Goal: Information Seeking & Learning: Check status

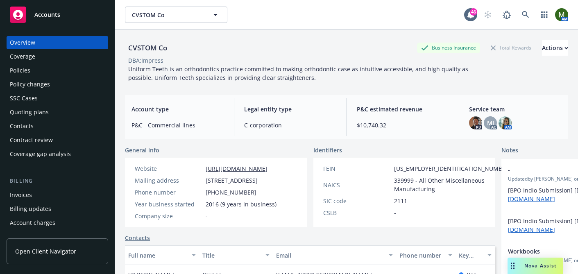
click at [57, 71] on div "Policies" at bounding box center [57, 70] width 95 height 13
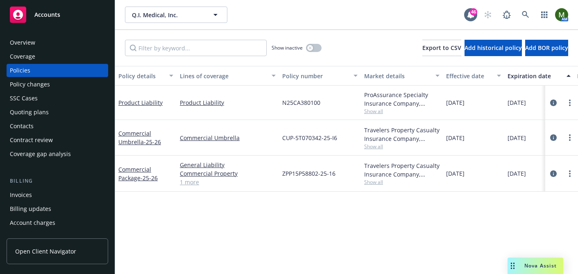
click at [138, 107] on div "Product Liability" at bounding box center [145, 103] width 61 height 34
click at [137, 104] on link "Product Liability" at bounding box center [140, 103] width 44 height 8
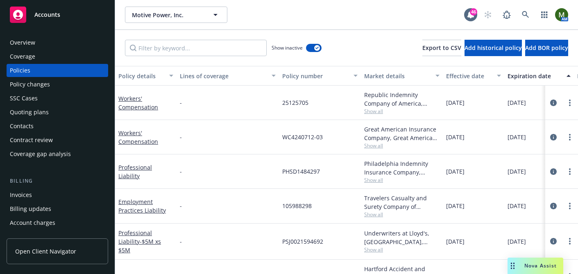
click at [42, 192] on div "Invoices" at bounding box center [57, 194] width 95 height 13
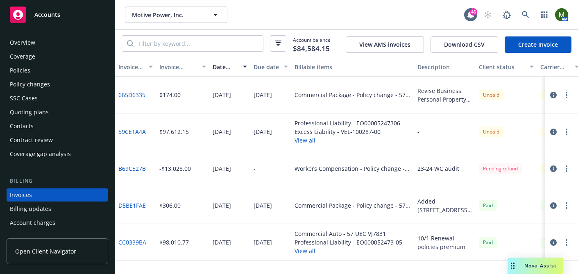
click at [29, 68] on div "Policies" at bounding box center [20, 70] width 20 height 13
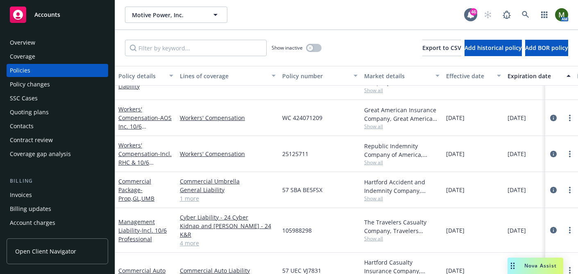
scroll to position [63, 0]
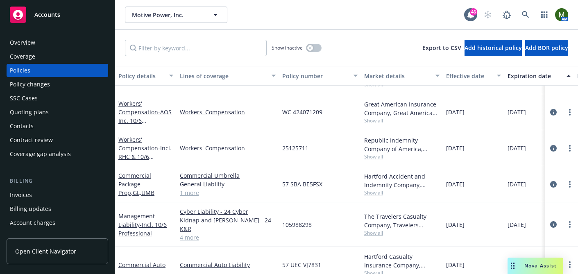
click at [38, 192] on div "Invoices" at bounding box center [57, 194] width 95 height 13
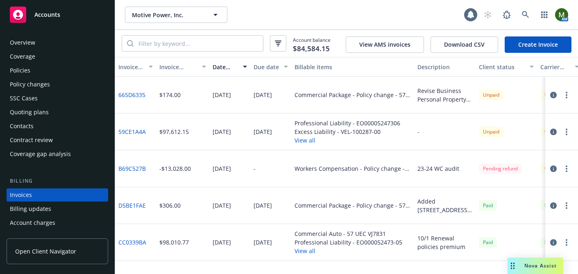
scroll to position [45, 0]
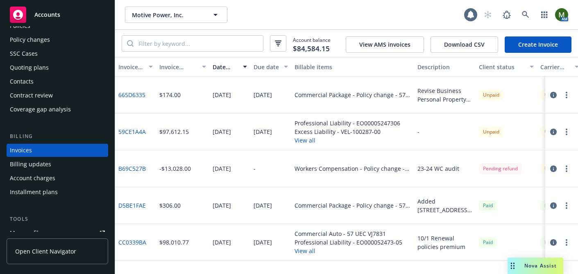
click at [568, 95] on button "button" at bounding box center [566, 95] width 10 height 10
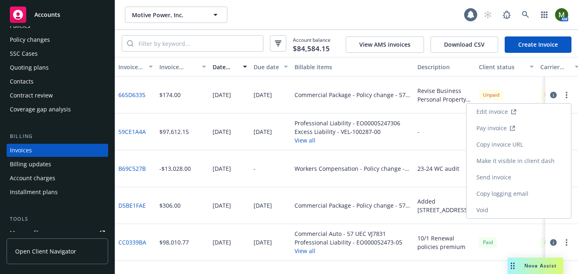
click at [502, 210] on link "Void" at bounding box center [518, 210] width 104 height 16
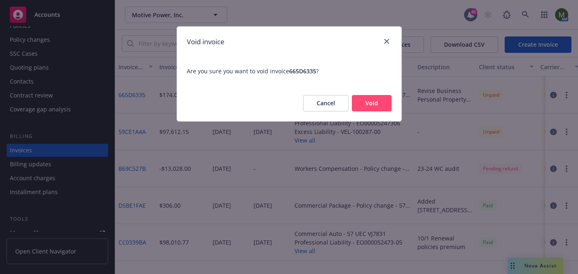
click at [375, 105] on button "Void" at bounding box center [372, 103] width 40 height 16
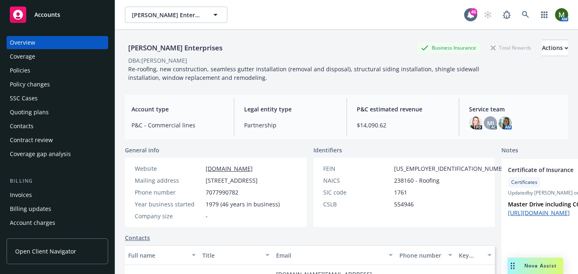
click at [53, 76] on div "Policies" at bounding box center [57, 70] width 95 height 13
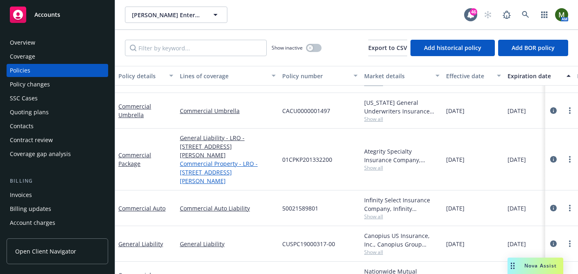
scroll to position [67, 0]
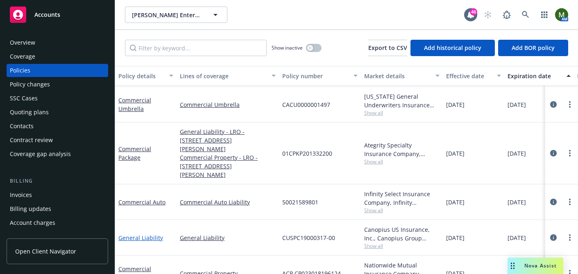
click at [138, 234] on link "General Liability" at bounding box center [140, 238] width 45 height 8
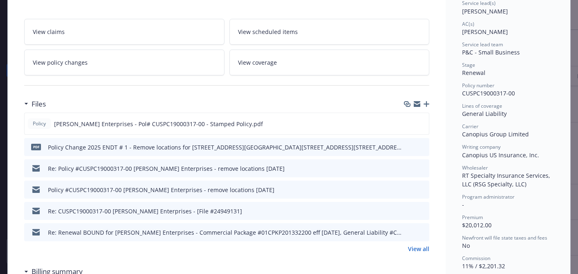
scroll to position [134, 0]
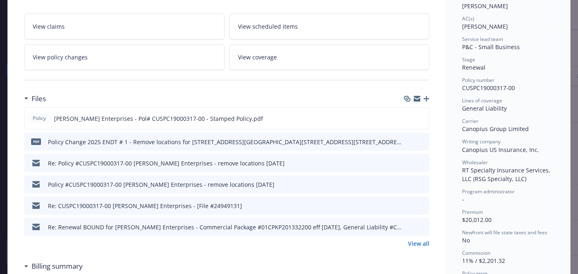
click at [422, 206] on icon "preview file" at bounding box center [421, 205] width 7 height 6
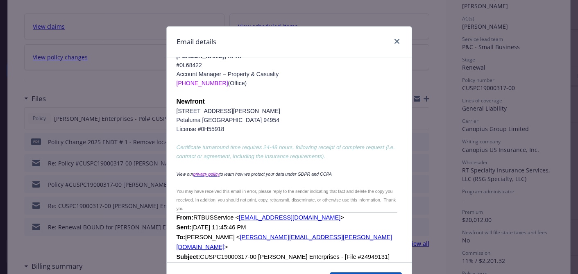
scroll to position [1300, 0]
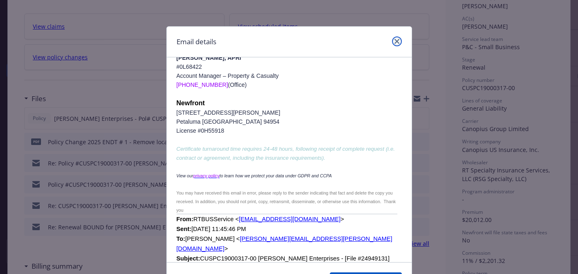
click at [394, 41] on icon "close" at bounding box center [396, 41] width 5 height 5
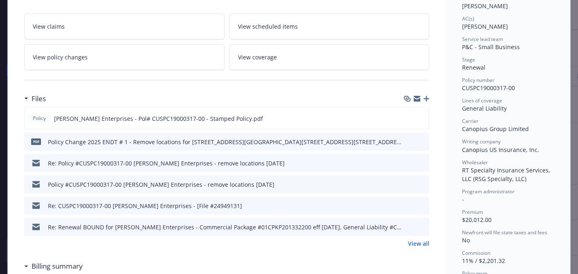
click at [422, 244] on link "View all" at bounding box center [418, 243] width 21 height 9
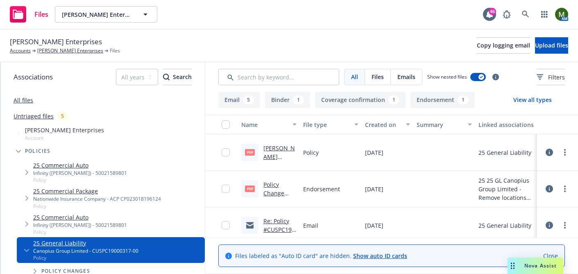
scroll to position [295, 0]
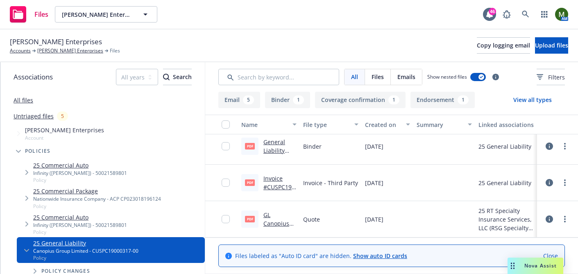
click at [273, 185] on link "Invoice #CUSPC19000317-00.pdf" at bounding box center [279, 191] width 32 height 34
click at [279, 151] on link "General Liability Binder #CUSPC19000317-00.pdf" at bounding box center [279, 163] width 32 height 51
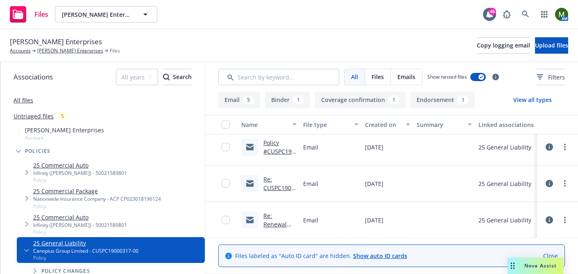
click at [277, 185] on link "Re: CUSPC19000317-00 Doughty Enterprises - [File #24949131]" at bounding box center [279, 209] width 32 height 68
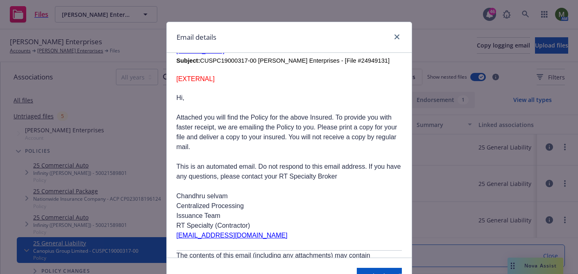
scroll to position [5, 0]
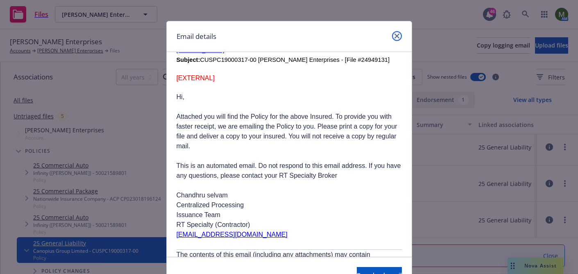
click at [394, 35] on icon "close" at bounding box center [396, 36] width 5 height 5
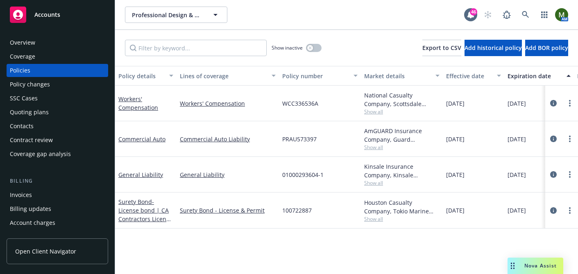
click at [29, 107] on div "Quoting plans" at bounding box center [29, 112] width 39 height 13
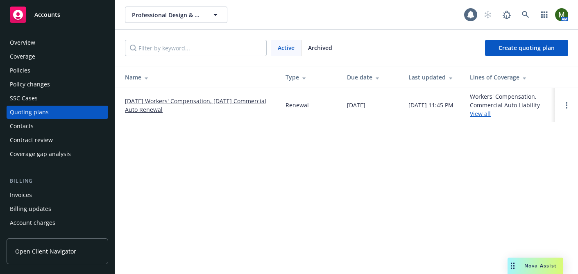
click at [162, 109] on link "[DATE] Workers' Compensation, [DATE] Commercial Auto Renewal" at bounding box center [198, 105] width 147 height 17
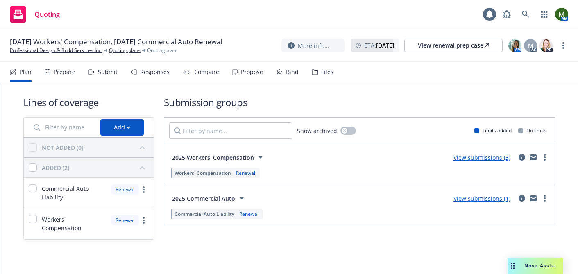
click at [139, 78] on div "Responses" at bounding box center [150, 72] width 39 height 20
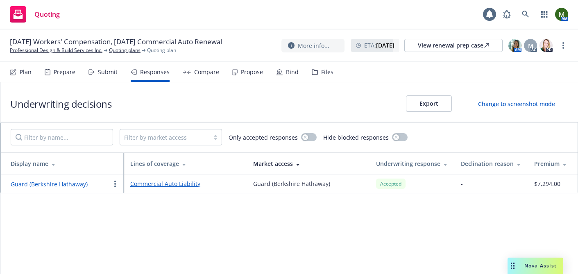
click at [80, 183] on button "Guard (Berkshire Hathaway)" at bounding box center [49, 184] width 77 height 9
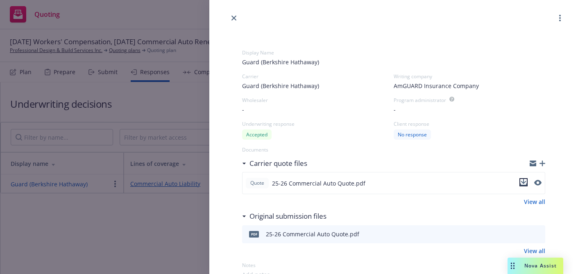
click at [526, 181] on icon "download file" at bounding box center [523, 182] width 7 height 7
click at [235, 19] on icon "close" at bounding box center [233, 18] width 5 height 5
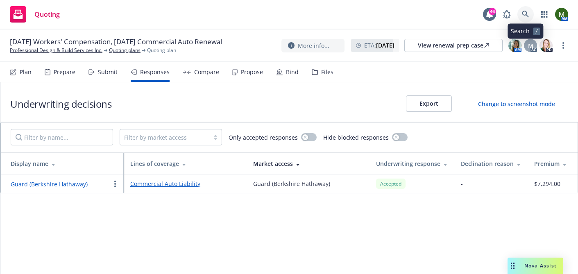
click at [521, 16] on link at bounding box center [525, 14] width 16 height 16
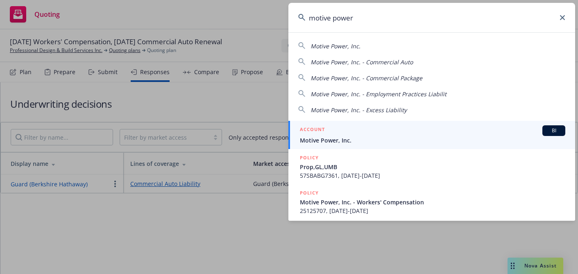
type input "motive power"
click at [349, 138] on span "Motive Power, Inc." at bounding box center [432, 140] width 265 height 9
